Goal: Task Accomplishment & Management: Manage account settings

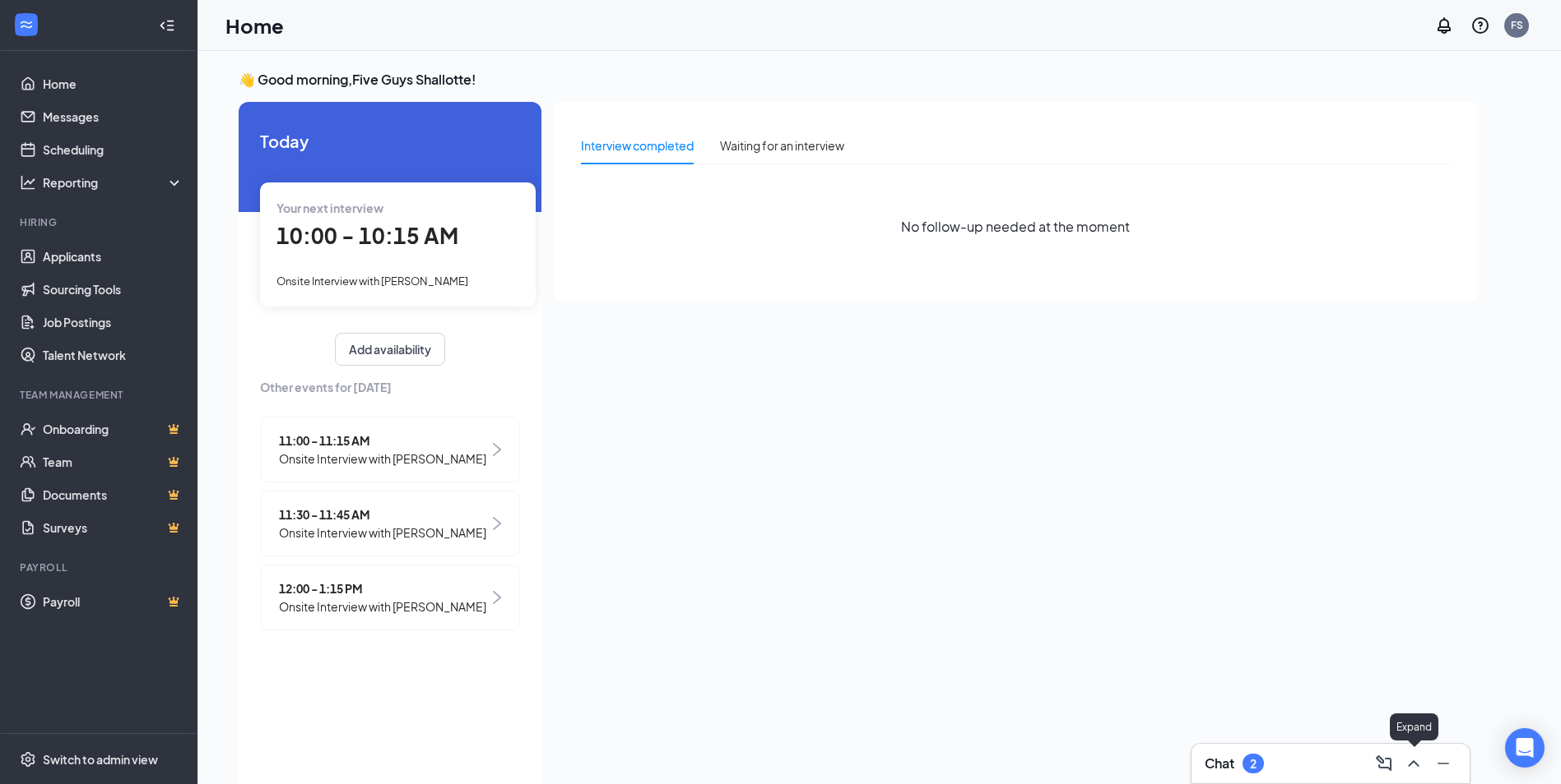
click at [1406, 772] on icon "ChevronUp" at bounding box center [1413, 764] width 20 height 20
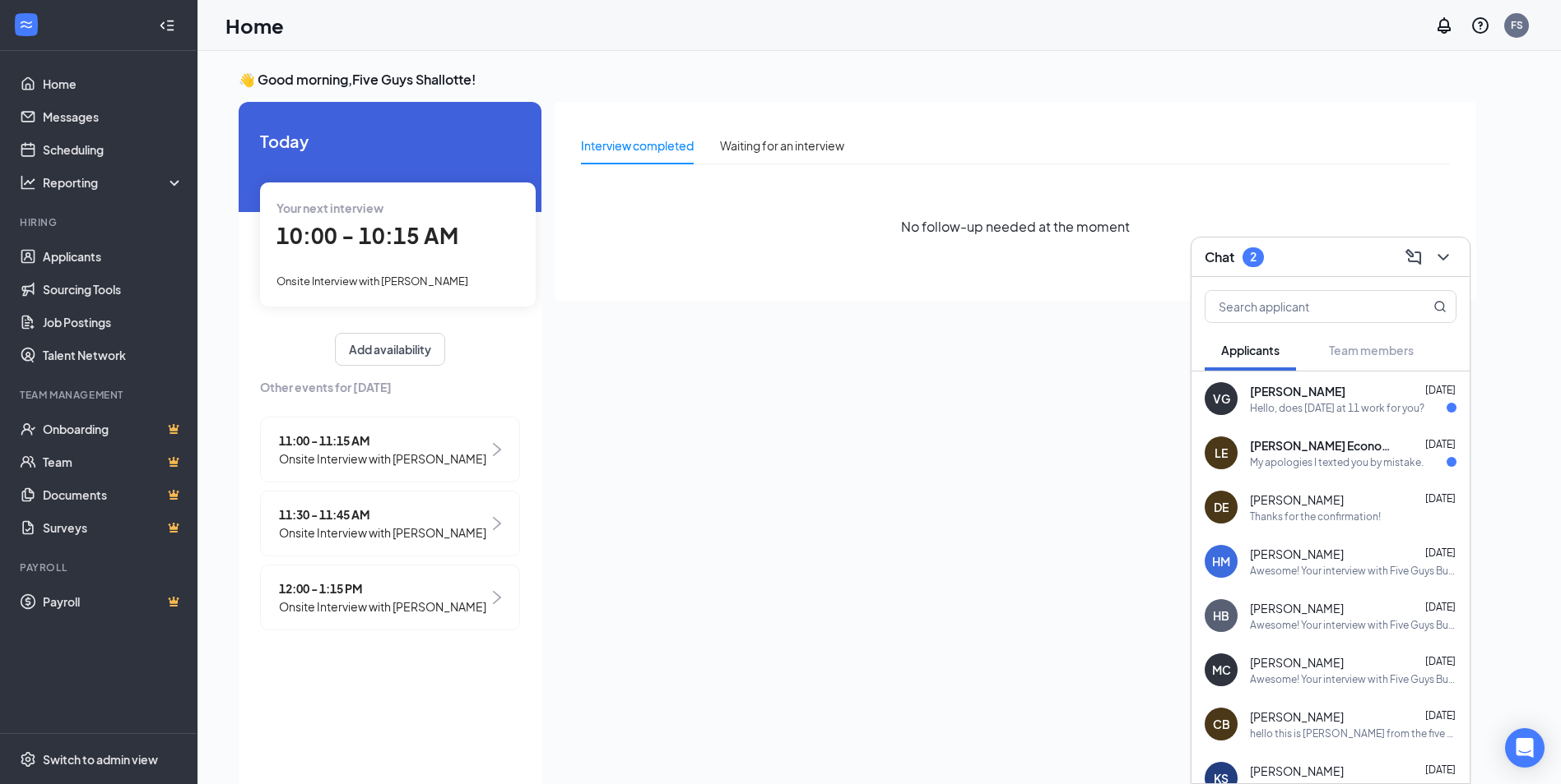
click at [1301, 455] on div "My apologies I texted you by mistake." at bounding box center [1336, 462] width 173 height 14
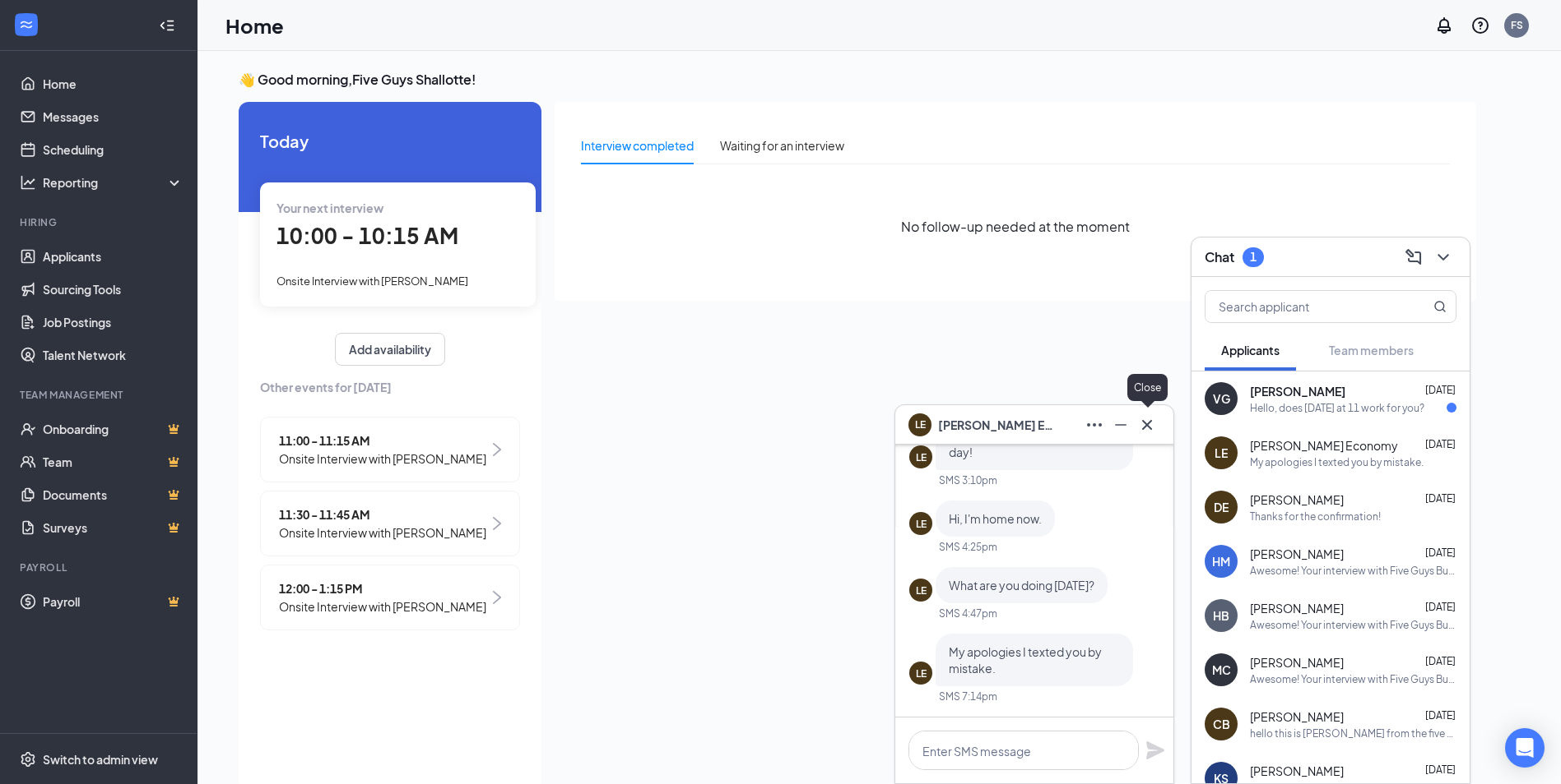
click at [1144, 422] on icon "Cross" at bounding box center [1147, 425] width 10 height 10
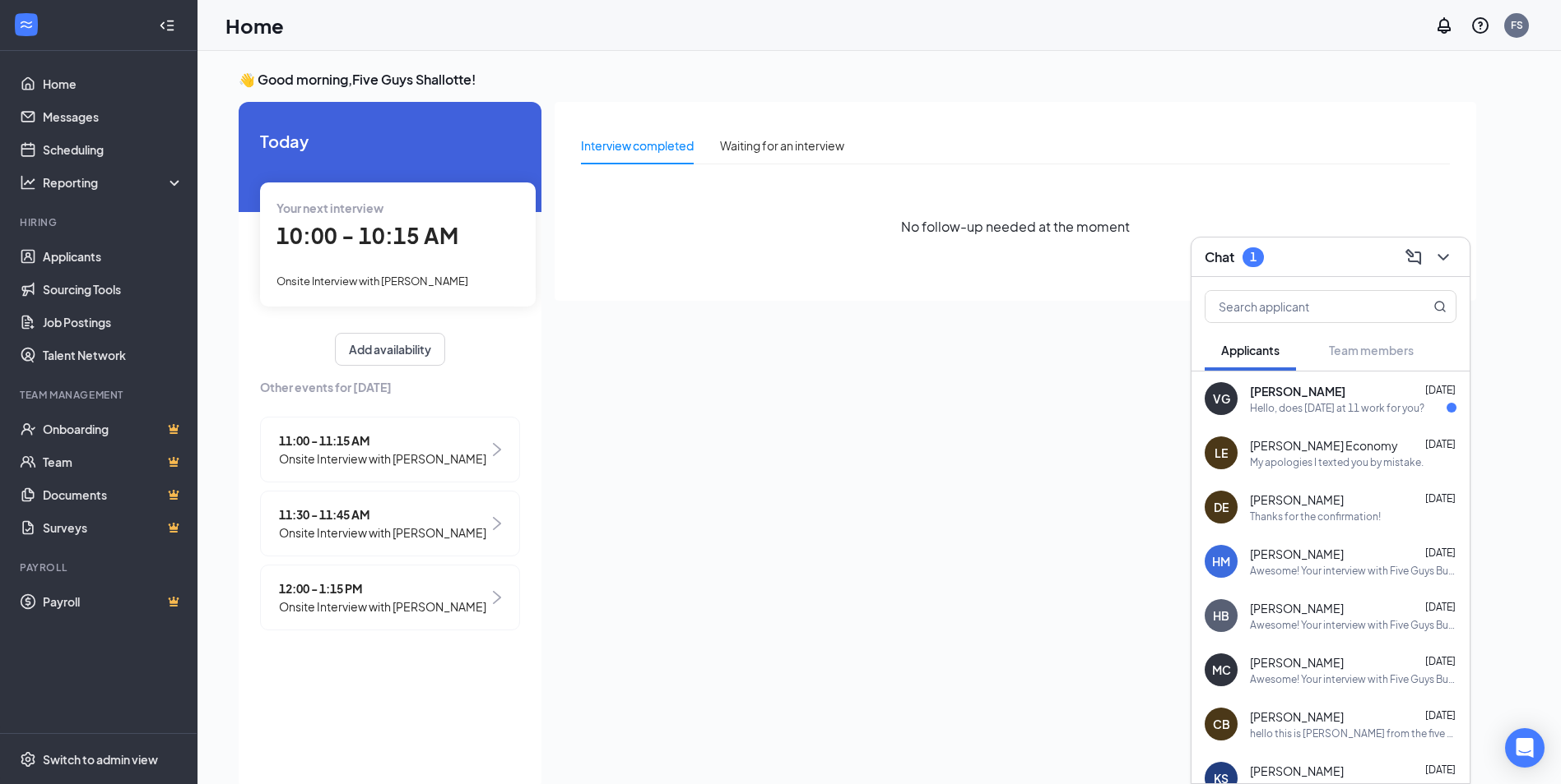
click at [1308, 410] on div "Hello, does [DATE] at 11 work for you?" at bounding box center [1337, 408] width 174 height 14
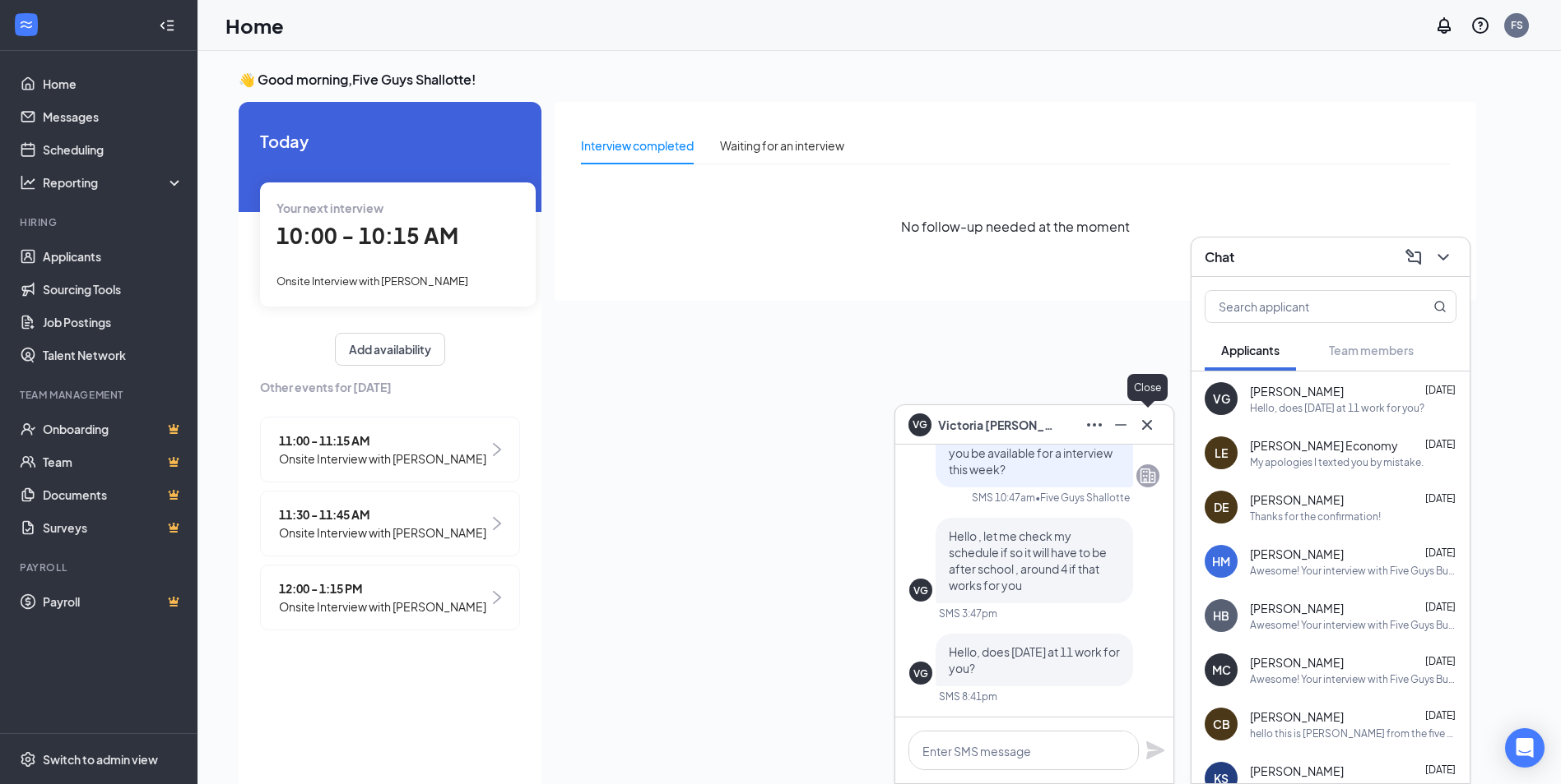
click at [1155, 419] on icon "Cross" at bounding box center [1147, 425] width 20 height 20
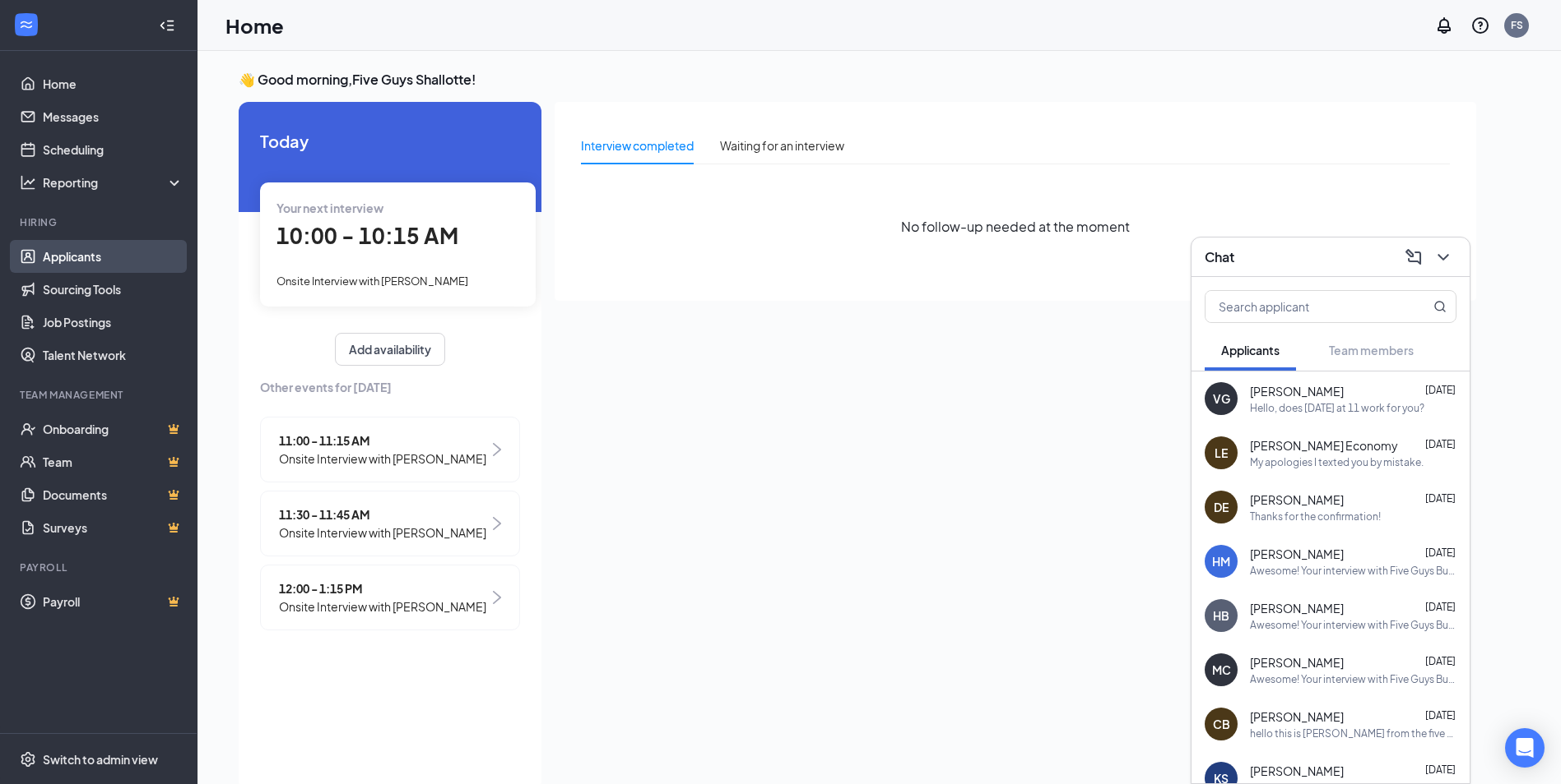
click at [62, 248] on link "Applicants" at bounding box center [113, 256] width 141 height 33
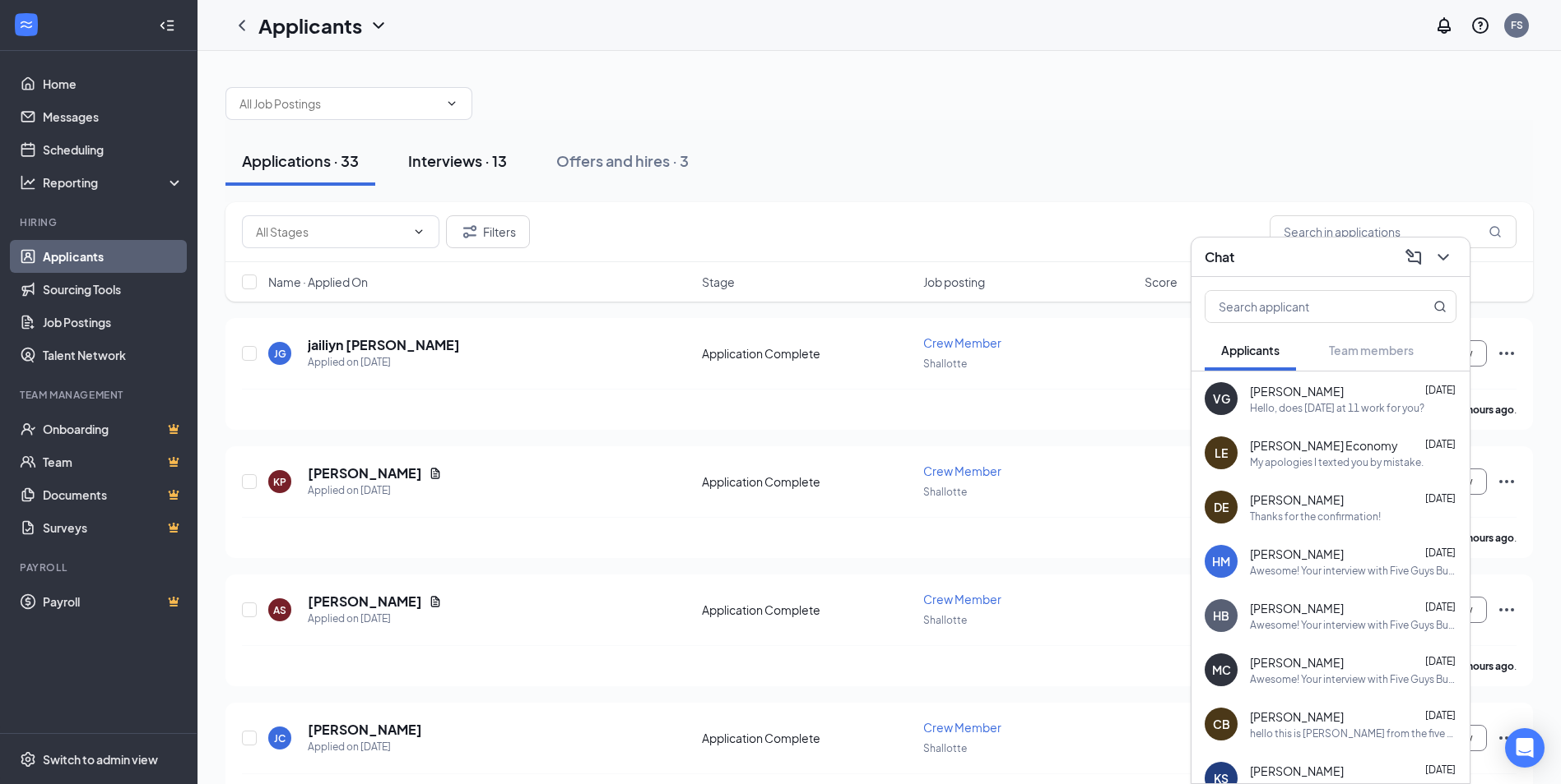
click at [432, 171] on button "Interviews · 13" at bounding box center [457, 161] width 132 height 49
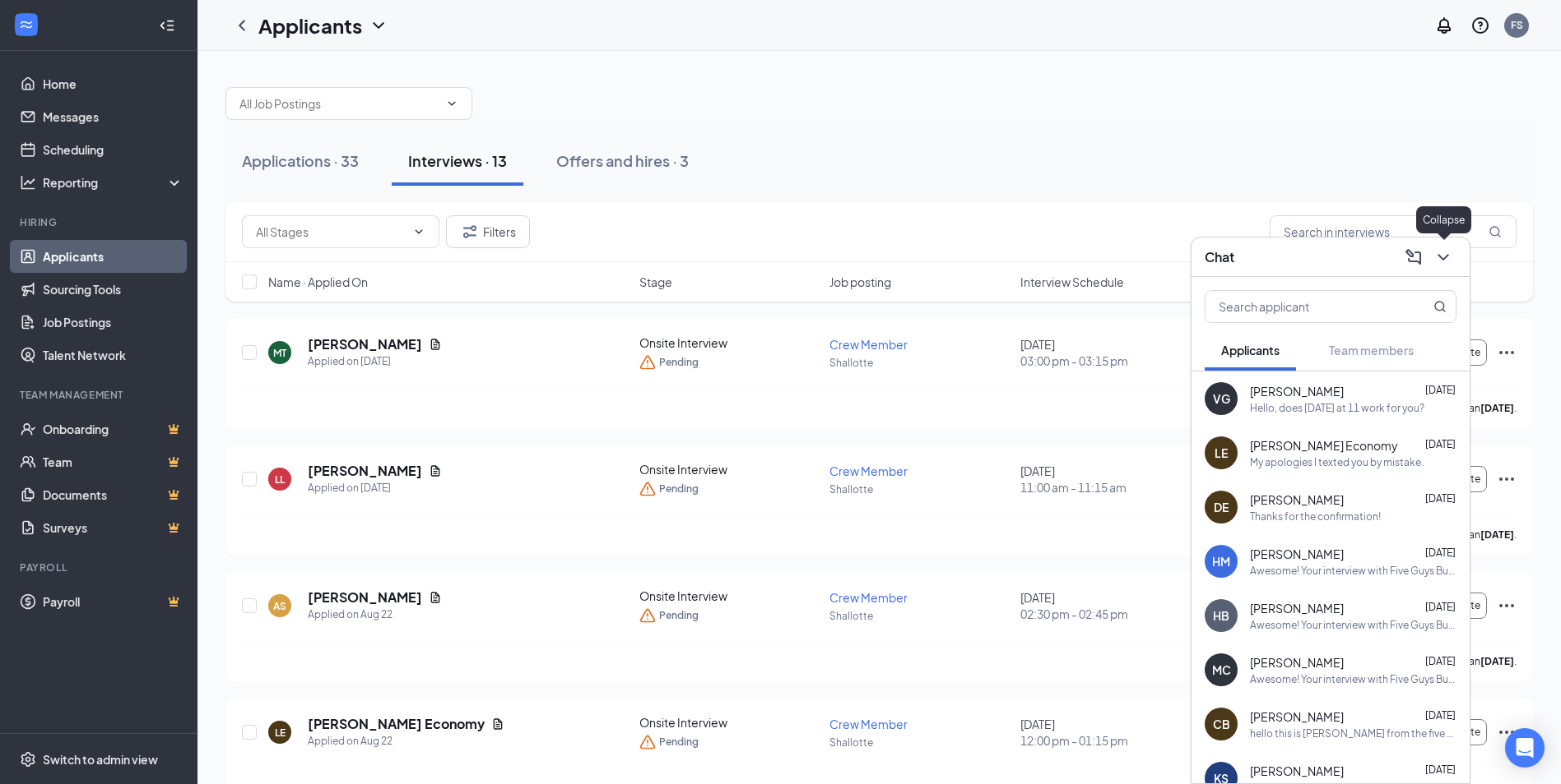
click at [1447, 257] on icon "ChevronDown" at bounding box center [1443, 257] width 20 height 20
